Goal: Obtain resource: Obtain resource

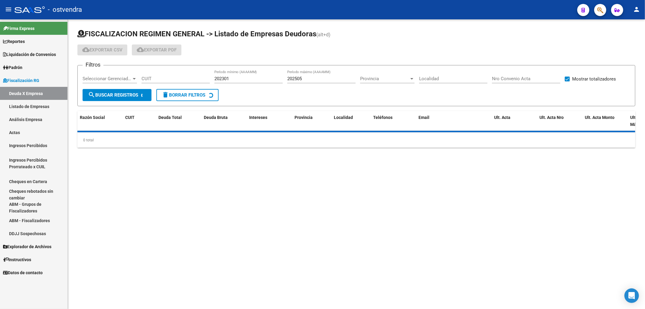
click at [171, 79] on input "CUIT" at bounding box center [175, 78] width 68 height 5
paste input "27-94569812-3"
type input "27-94569812-3"
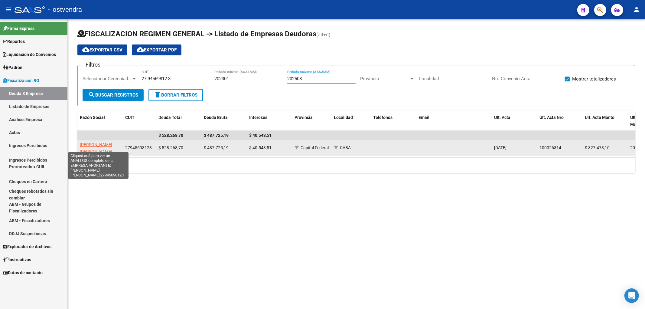
type input "202508"
click at [86, 145] on span "[PERSON_NAME] [PERSON_NAME]" at bounding box center [96, 148] width 32 height 12
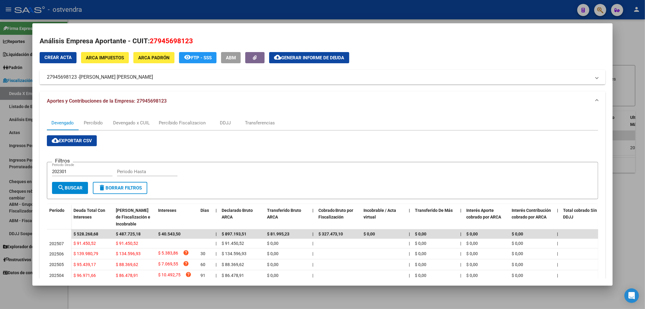
click at [290, 60] on button "cloud_download Generar informe de deuda" at bounding box center [309, 57] width 80 height 11
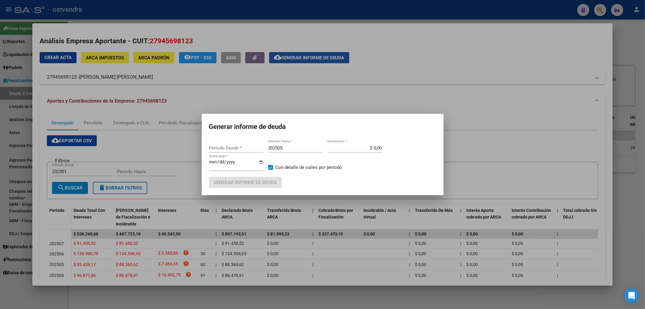
type input "202502"
click at [292, 150] on input "202505" at bounding box center [295, 147] width 54 height 5
type input "202508"
type input "[DATE]"
click at [253, 186] on button "Generar informe de deuda" at bounding box center [245, 182] width 73 height 11
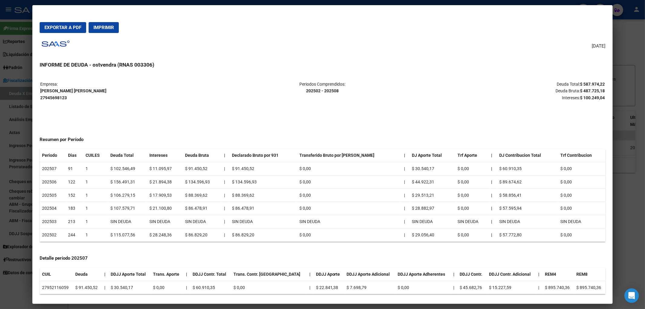
click at [76, 29] on span "Exportar a PDF" at bounding box center [62, 27] width 37 height 5
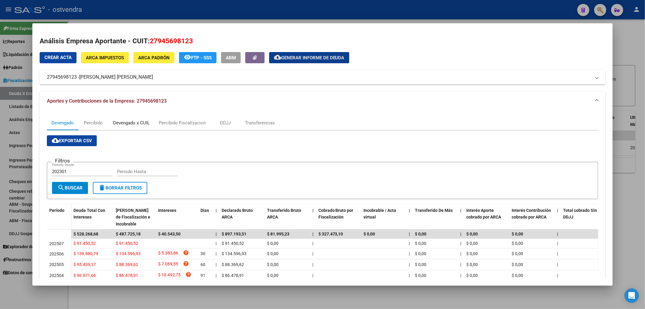
click at [142, 122] on div "Devengado x CUIL" at bounding box center [131, 122] width 37 height 7
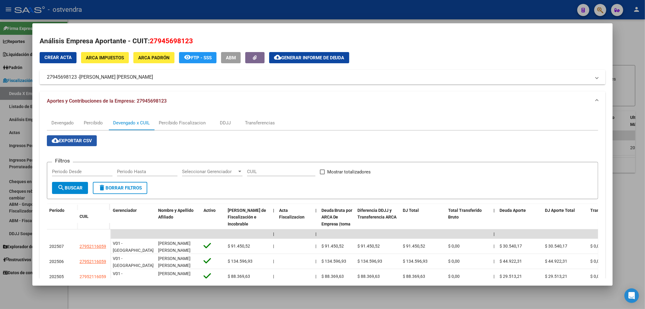
click at [83, 140] on span "cloud_download Exportar CSV" at bounding box center [72, 140] width 40 height 5
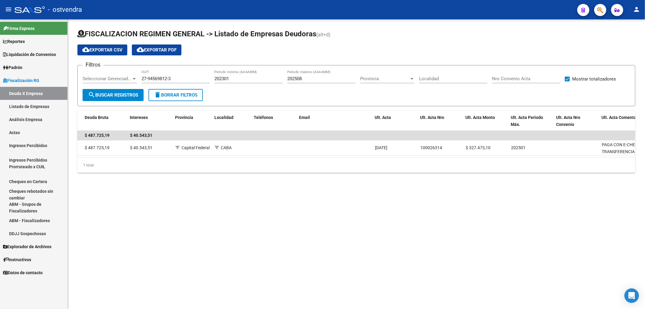
scroll to position [0, 7]
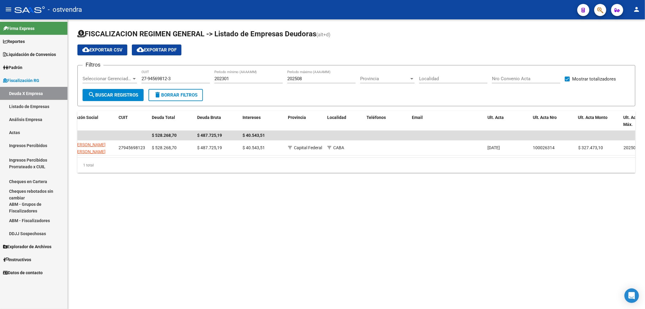
drag, startPoint x: 183, startPoint y: 197, endPoint x: 115, endPoint y: 198, distance: 68.0
click at [118, 198] on mat-sidenav-content "FISCALIZACION REGIMEN GENERAL -> Listado de Empresas Deudoras (alt+d) cloud_dow…" at bounding box center [356, 163] width 577 height 289
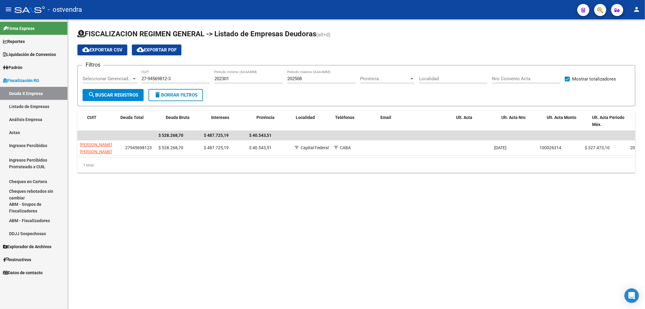
scroll to position [0, 128]
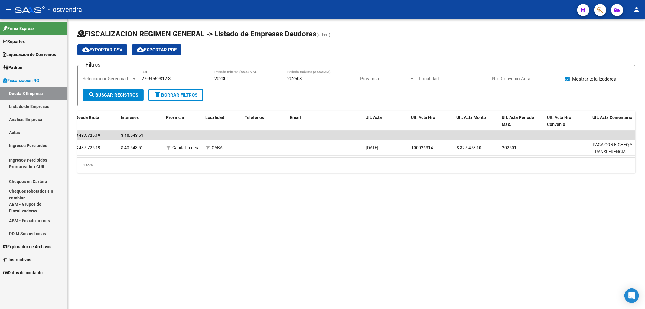
click at [171, 165] on div "1 total" at bounding box center [356, 164] width 558 height 15
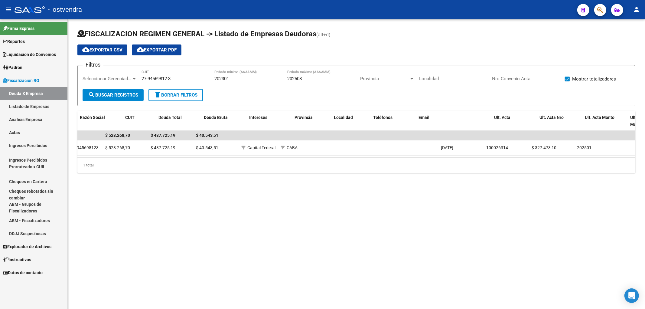
scroll to position [0, 0]
